Goal: Information Seeking & Learning: Check status

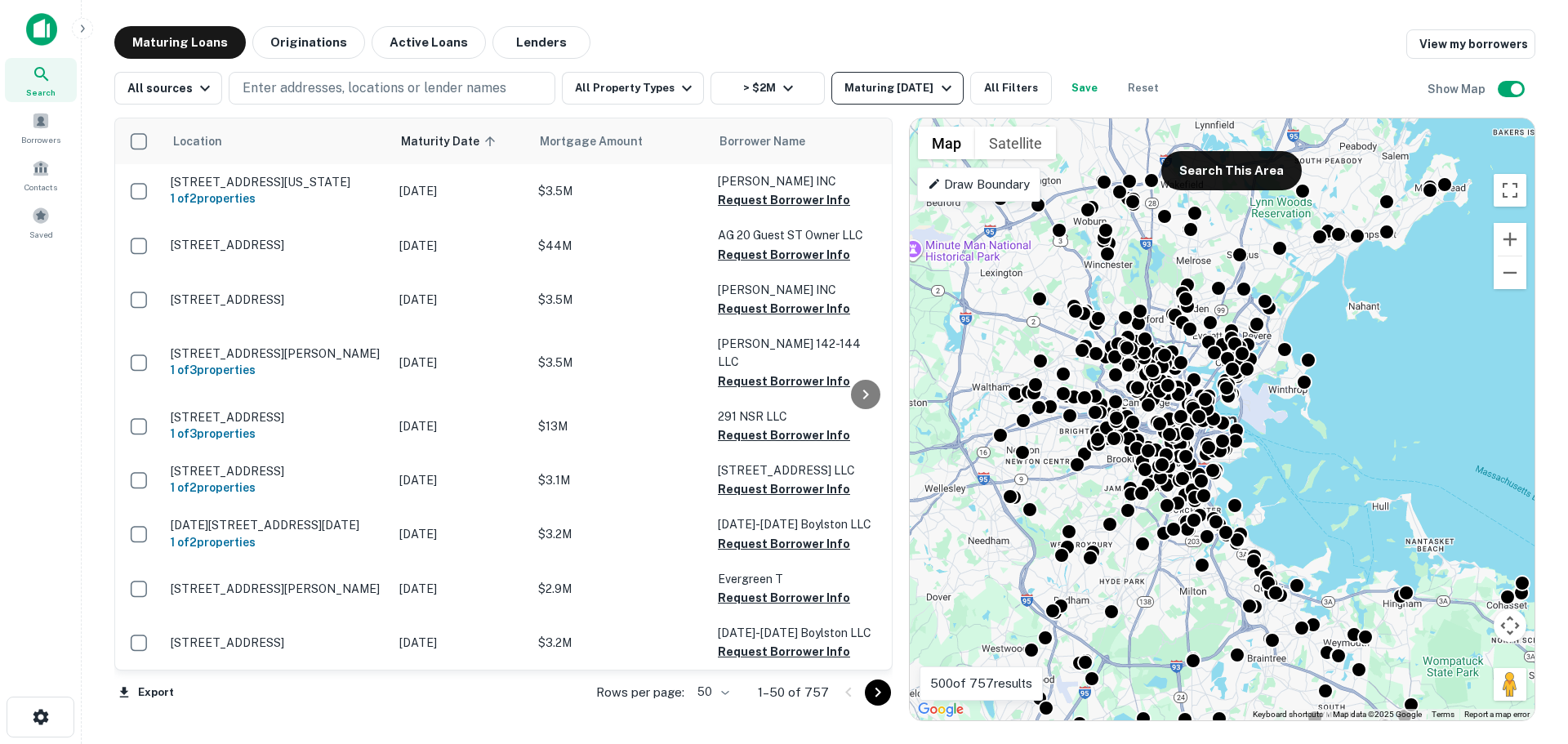
click at [893, 87] on div "Maturing [DATE]" at bounding box center [900, 87] width 111 height 19
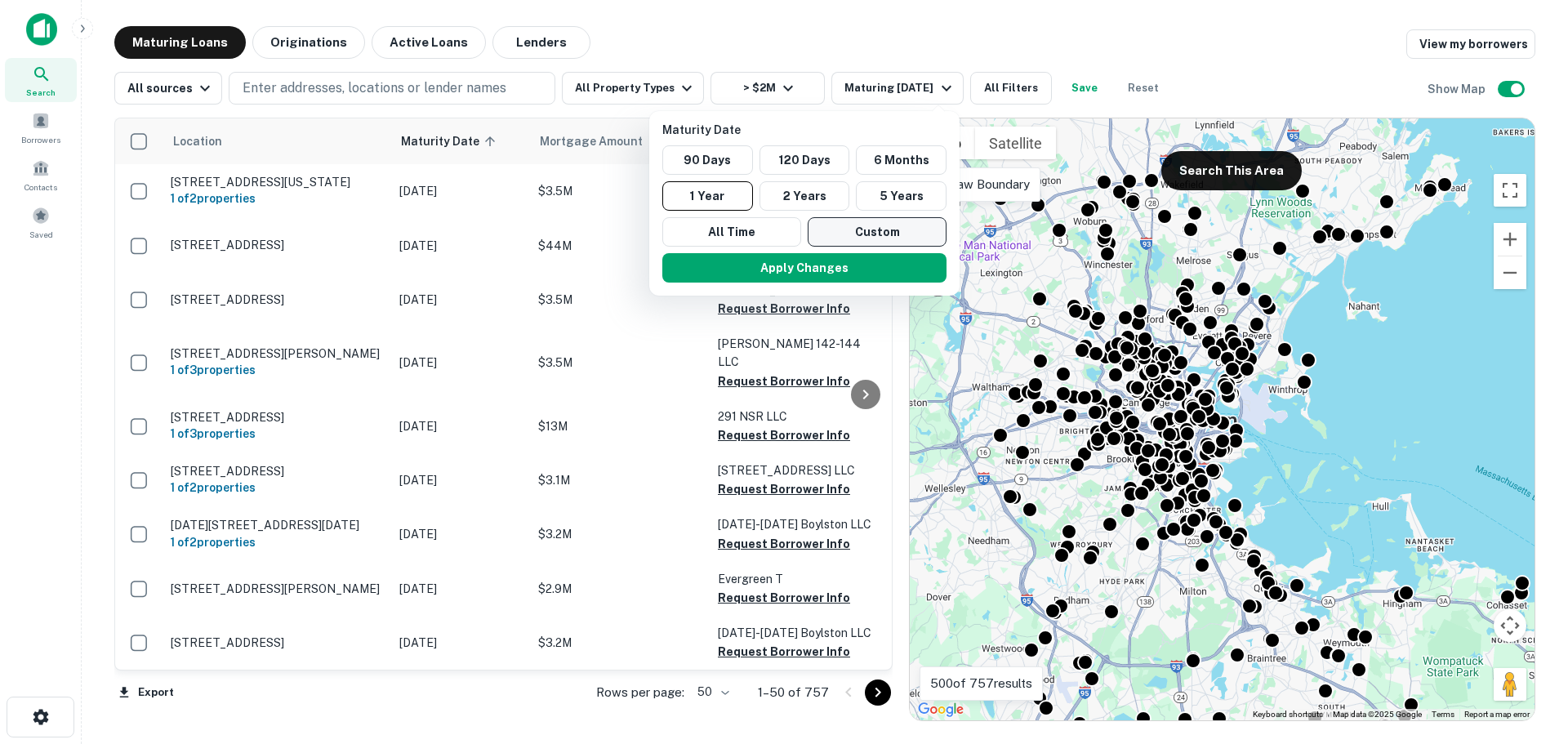
click at [841, 242] on button "Custom" at bounding box center [877, 232] width 139 height 29
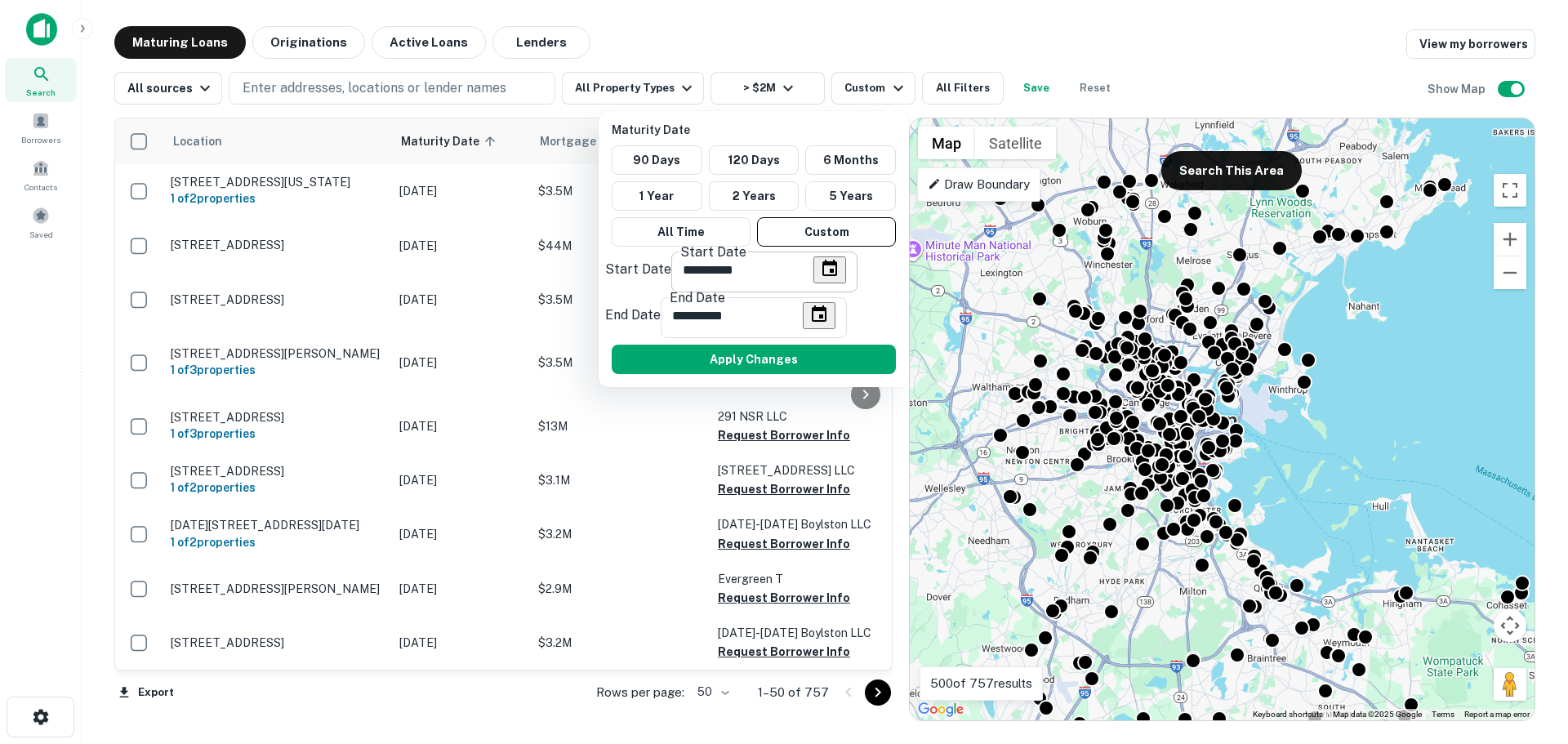
click at [822, 275] on icon "Choose date, selected date is Sep 22, 2025" at bounding box center [830, 268] width 15 height 17
click at [632, 357] on icon "Next month" at bounding box center [632, 357] width 0 height 0
click at [638, 344] on button "Next month" at bounding box center [632, 353] width 13 height 17
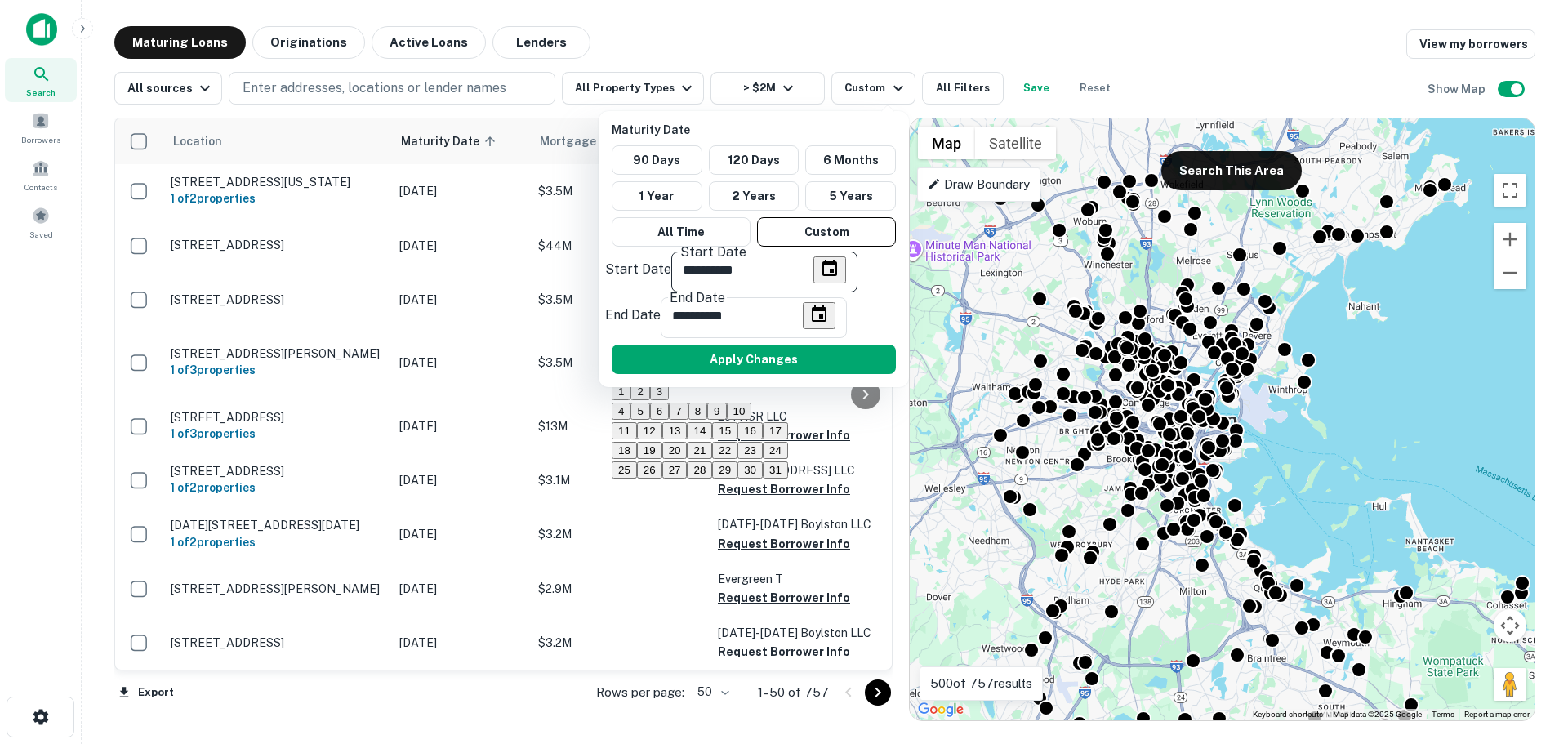
click at [631, 399] on button "1" at bounding box center [621, 391] width 18 height 17
type input "**********"
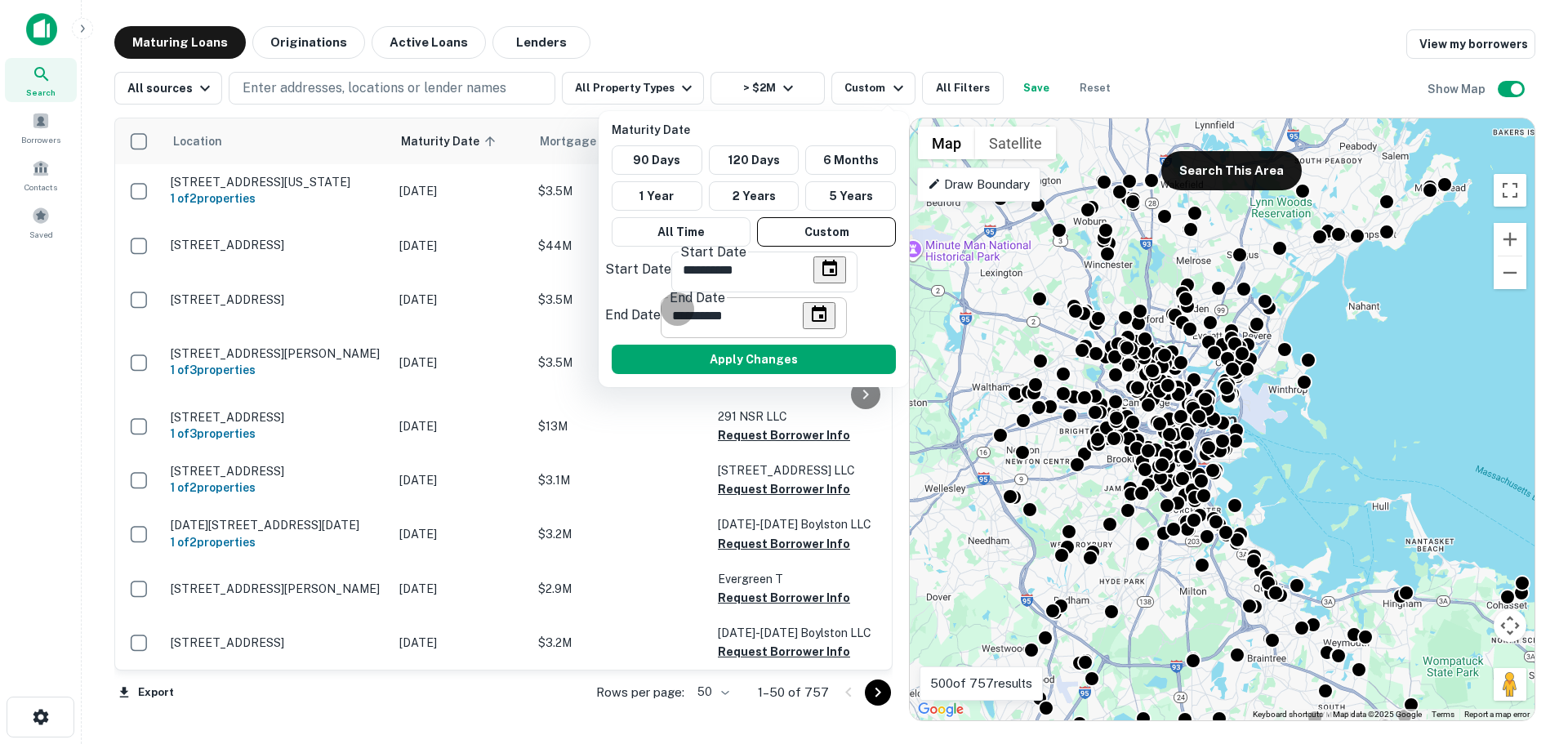
click at [829, 305] on icon "Choose date, selected date is Mar 21, 2026" at bounding box center [819, 314] width 19 height 19
click at [784, 344] on button "Next month" at bounding box center [776, 353] width 13 height 17
click at [883, 479] on button "30" at bounding box center [869, 470] width 25 height 17
type input "**********"
click at [846, 344] on button "Apply Changes" at bounding box center [753, 359] width 285 height 29
